Goal: Navigation & Orientation: Find specific page/section

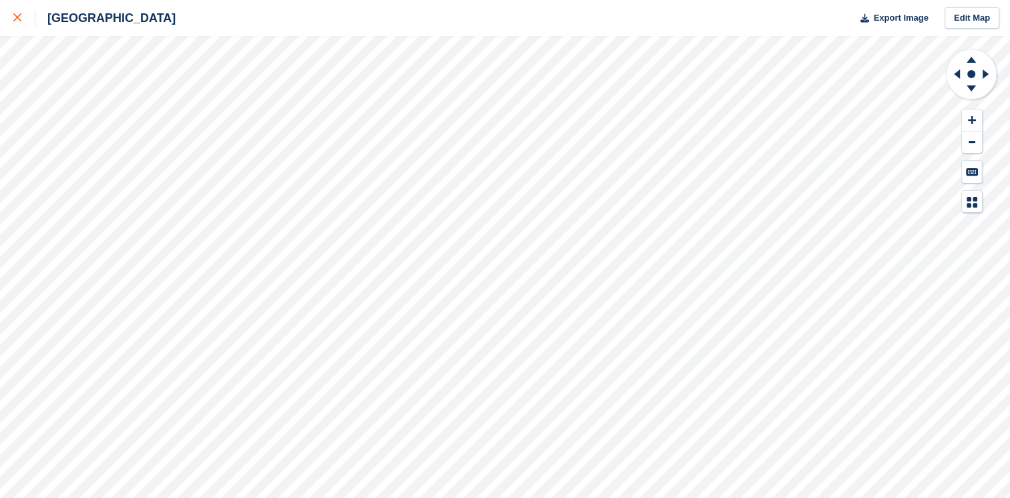
click at [21, 19] on icon at bounding box center [17, 17] width 8 height 8
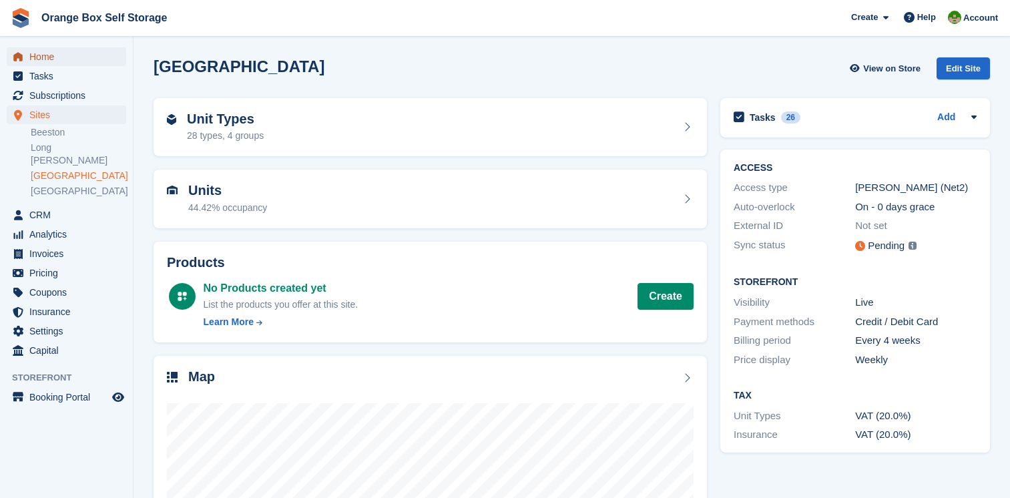
click at [45, 59] on span "Home" at bounding box center [69, 56] width 80 height 19
